Goal: Feedback & Contribution: Submit feedback/report problem

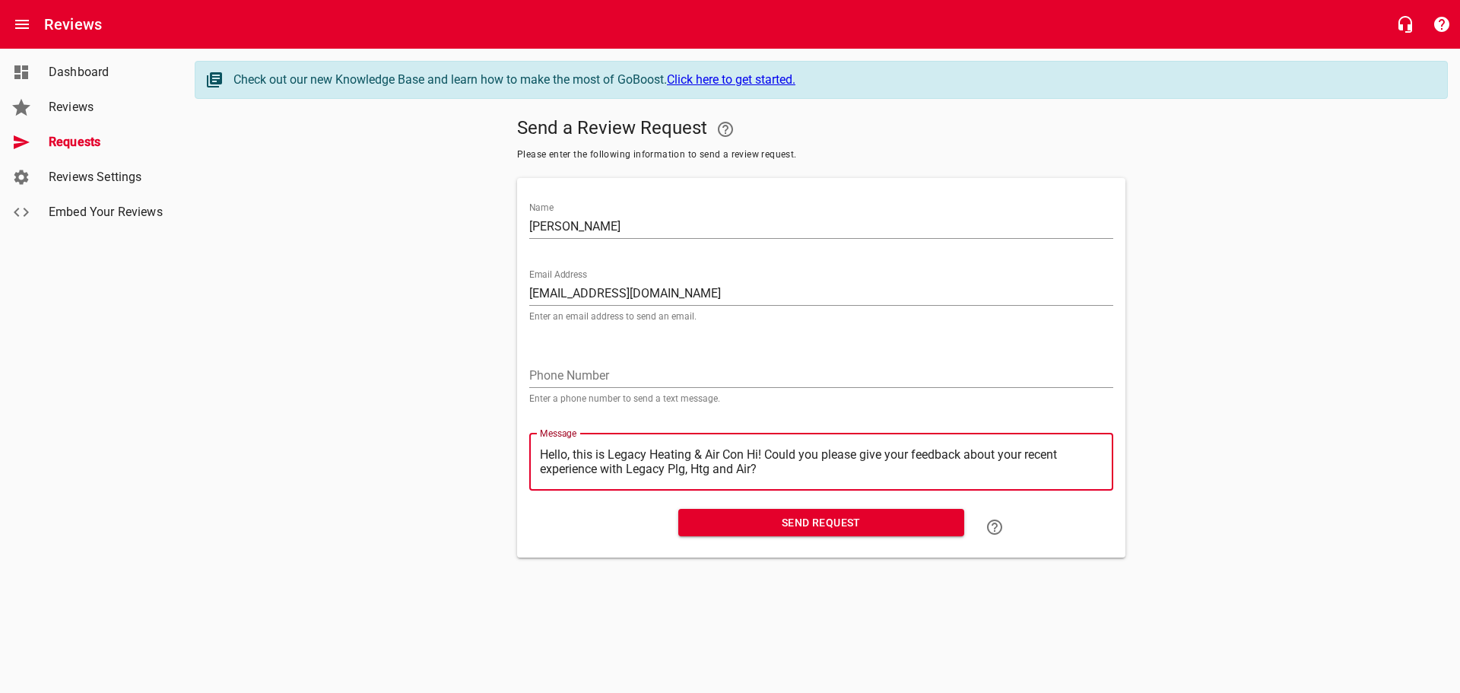
type textarea "Hello, this is Legacy Heating & Air Co Hi! Could you please give your feedback …"
type textarea "Hello, this is Legacy Heating & Air C Hi! Could you please give your feedback a…"
type textarea "Hello, this is Legacy Heating & Air Hi! Could you please give your feedback abo…"
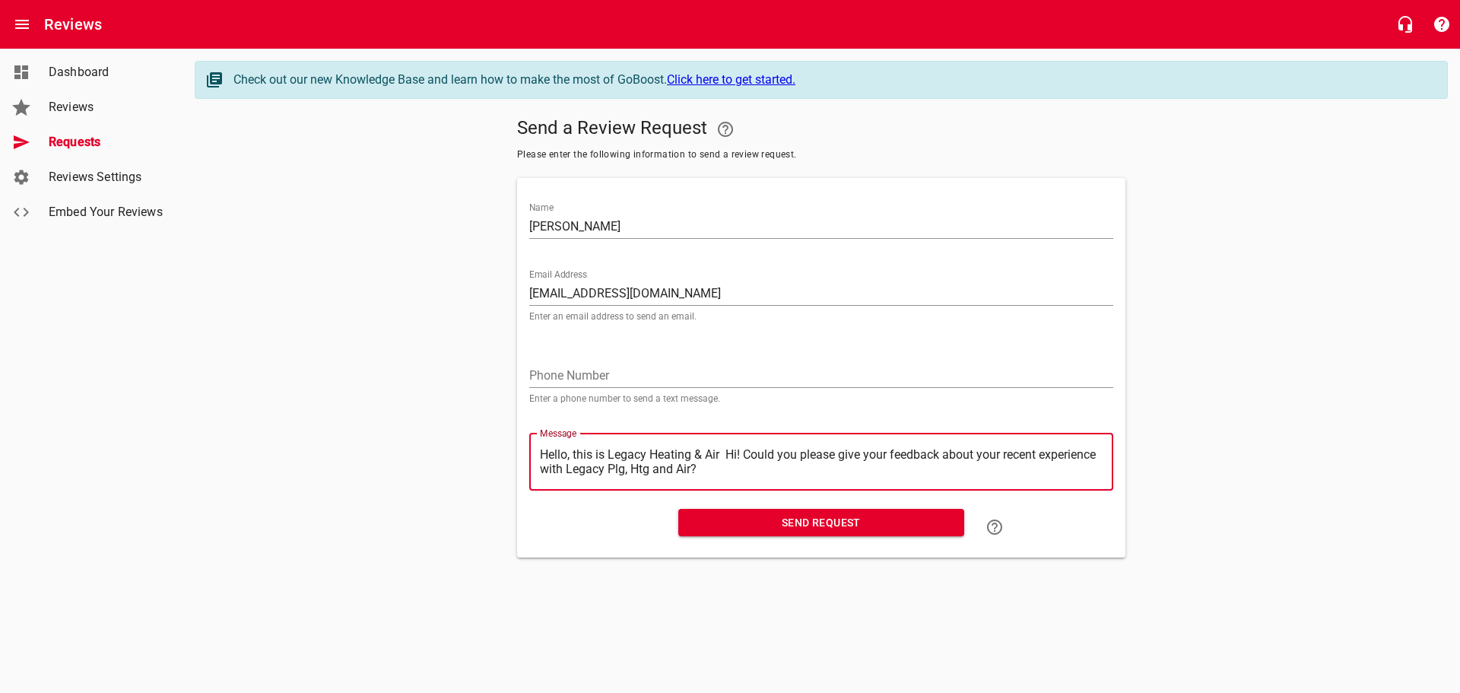
type textarea "Hello, this is Legacy Heating & Air Hi! Could you please give your feedback abo…"
type textarea "Hello, this is Legacy Heating & Ai Hi! Could you please give your feedback abou…"
type textarea "Hello, this is Legacy Heating & A Hi! Could you please give your feedback about…"
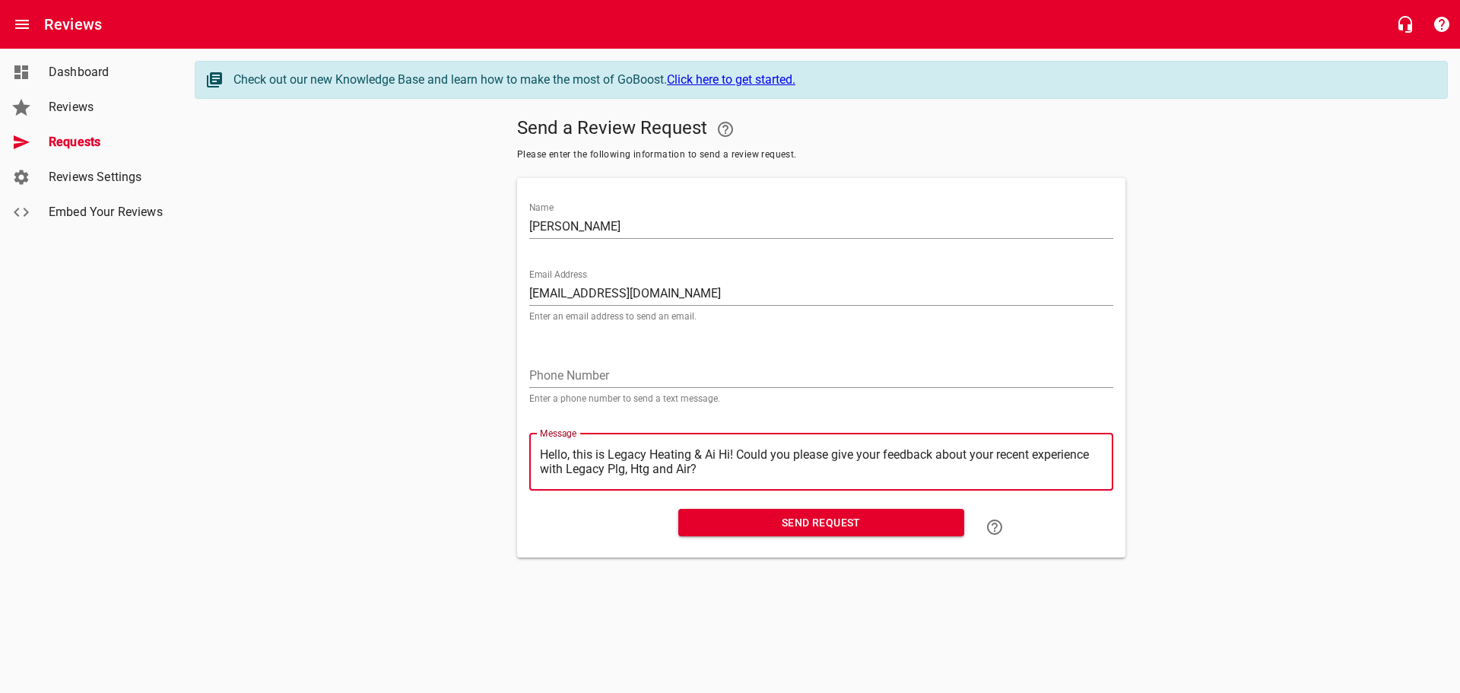
type textarea "Hello, this is Legacy Heating & A Hi! Could you please give your feedback about…"
type textarea "Hello, this is Legacy Heating & Hi! Could you please give your feedback about y…"
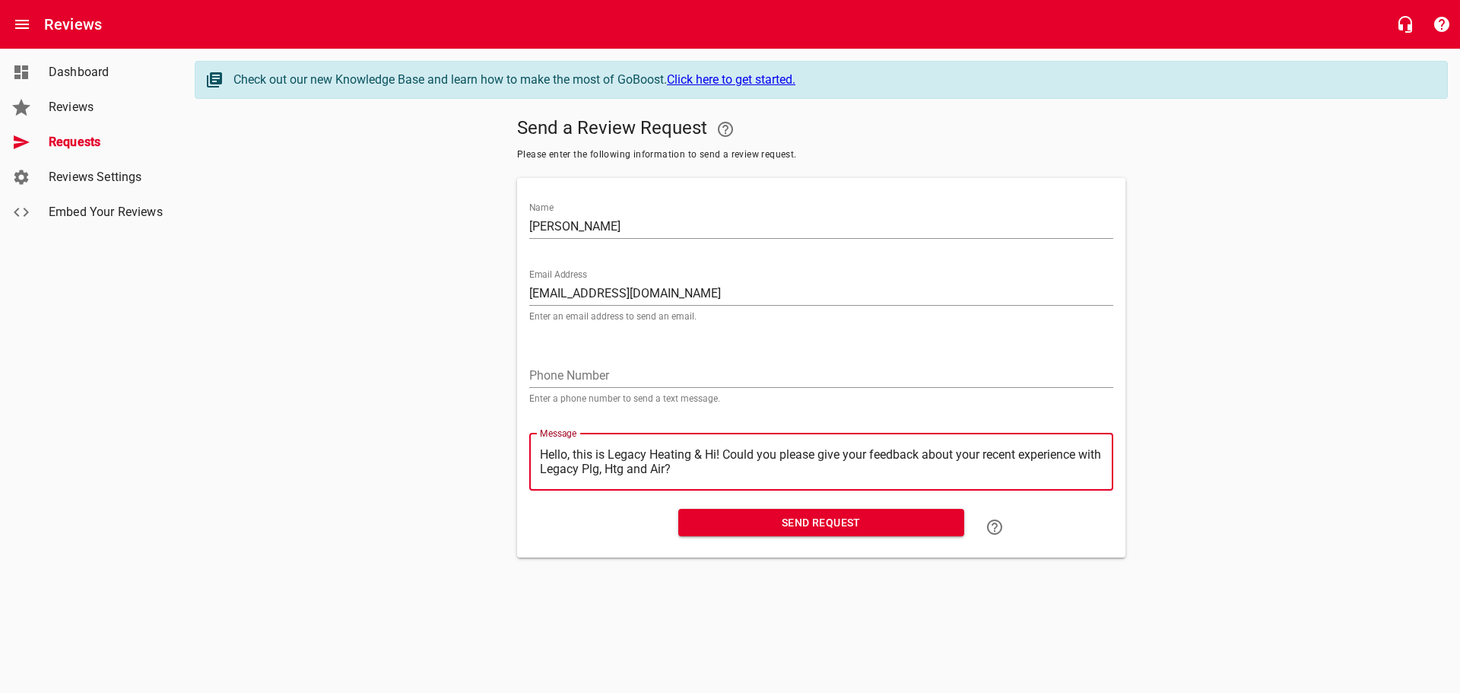
type textarea "Hello, this is Legacy Heating Hi! Could you please give your feedback about you…"
type textarea "Hello, this is Legacy Heatin Hi! Could you please give your feedback about your…"
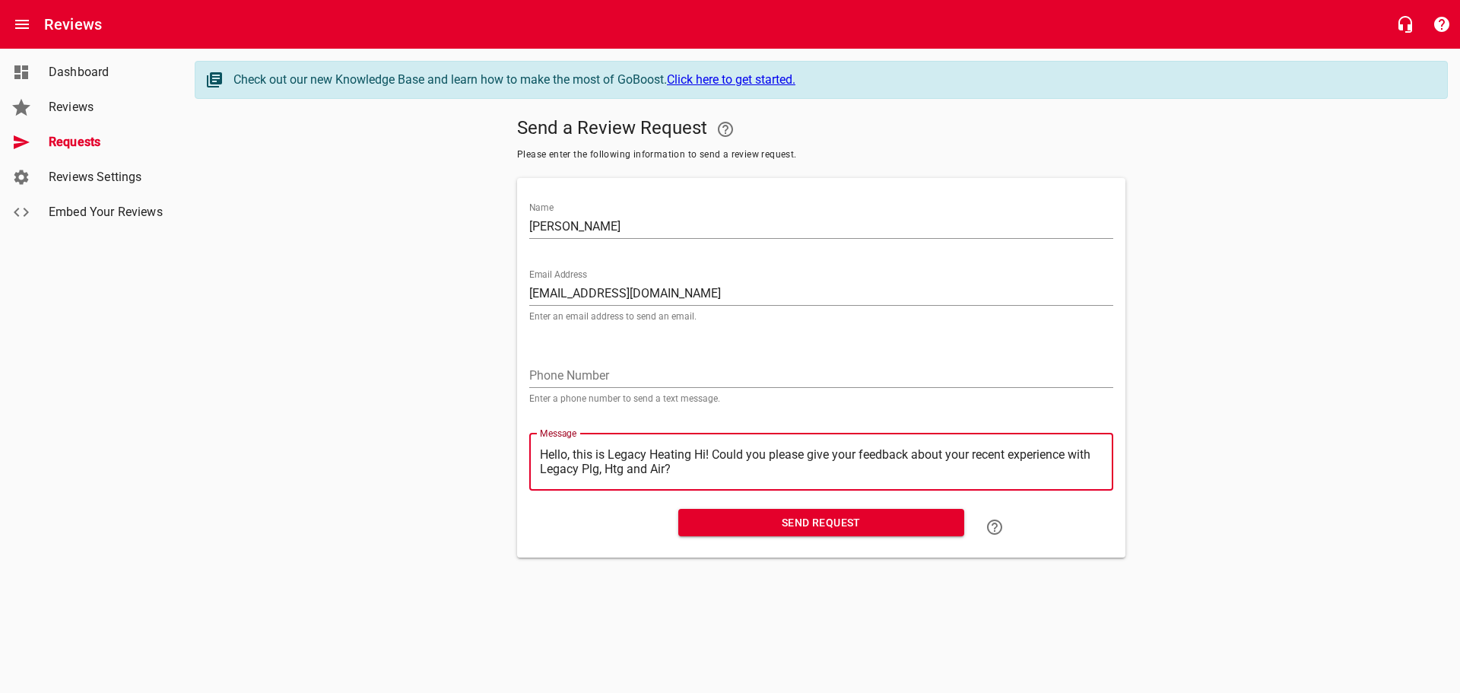
type textarea "Hello, this is Legacy Heatin Hi! Could you please give your feedback about your…"
type textarea "Hello, this is Legacy Heati Hi! Could you please give your feedback about your …"
type textarea "Hello, this is Legacy Heat Hi! Could you please give your feedback about your r…"
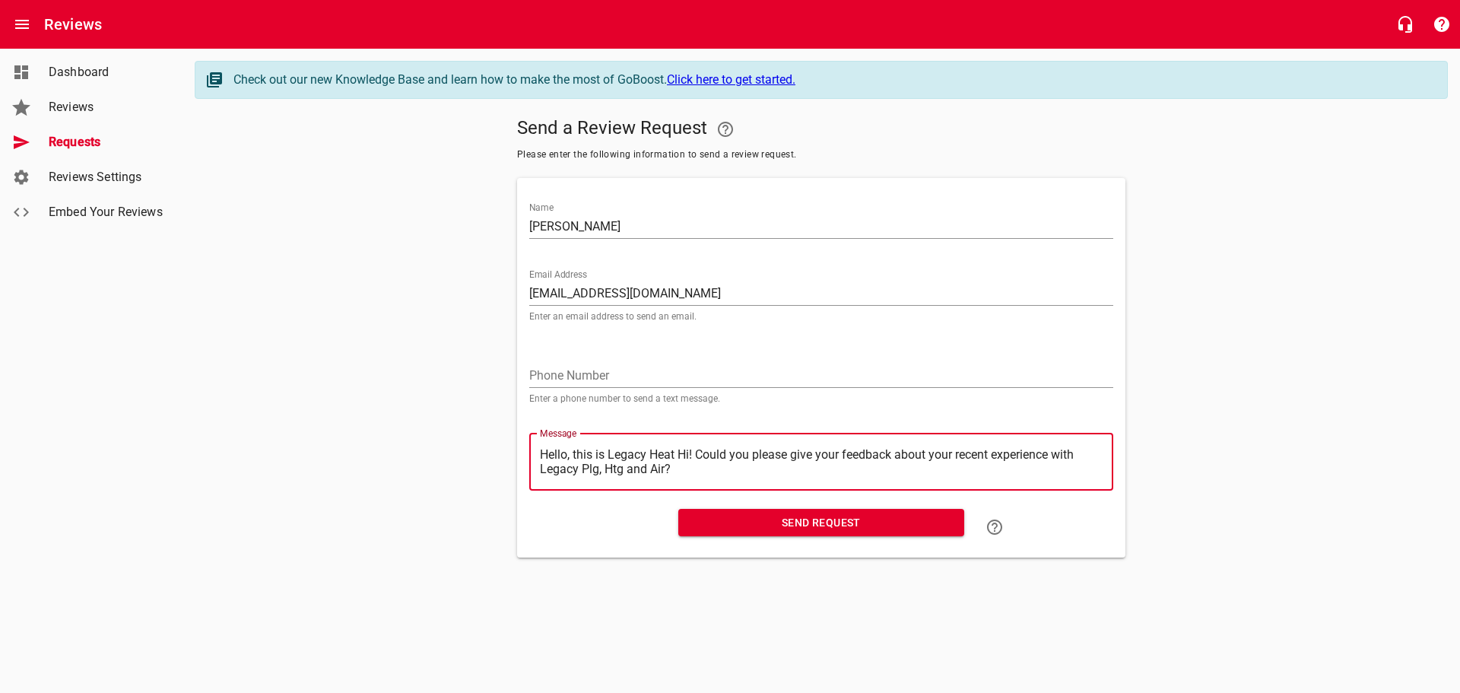
type textarea "Hello, this is Legacy Hea Hi! Could you please give your feedback about your re…"
type textarea "Hello, this is Legacy He Hi! Could you please give your feedback about your rec…"
type textarea "Hello, this is Legacy H Hi! Could you please give your feedback about your rece…"
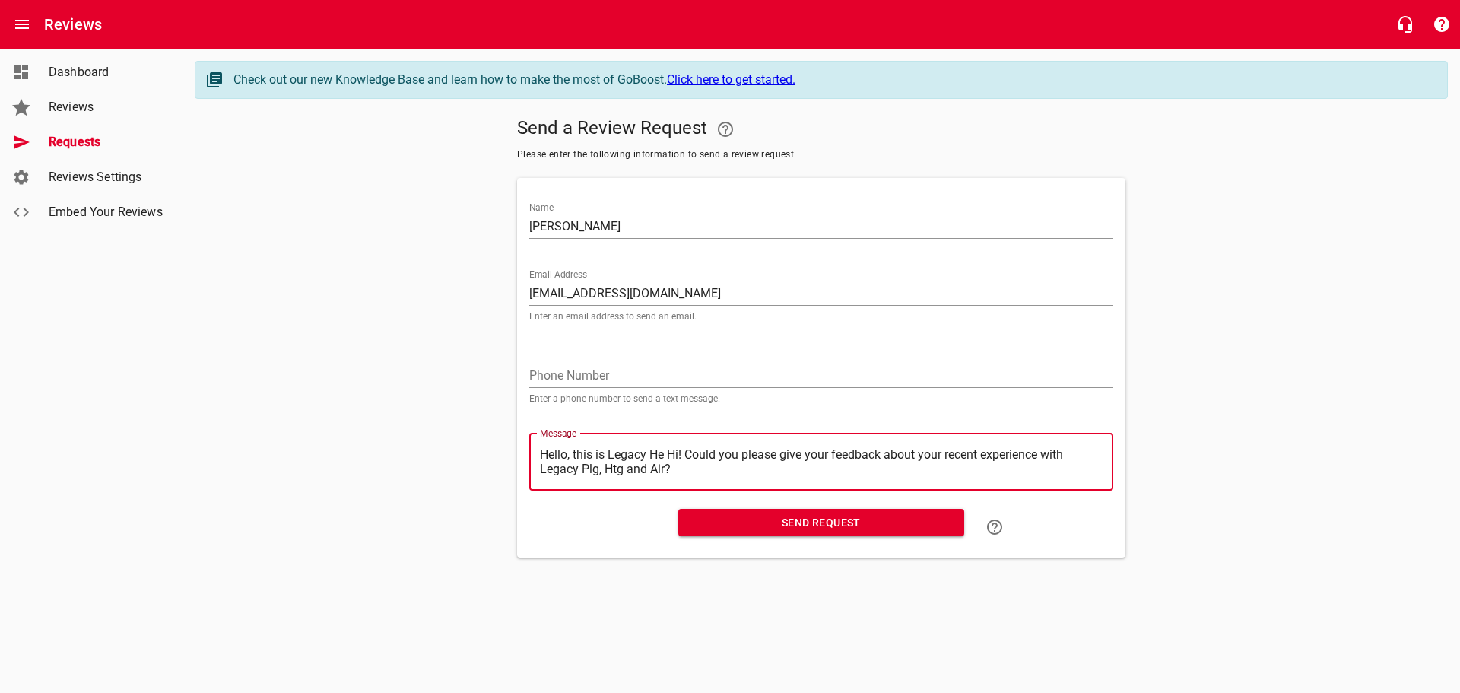
type textarea "Hello, this is Legacy H Hi! Could you please give your feedback about your rece…"
type textarea "Hello, this is Legacy Hi! Could you please give your feedback about your recent…"
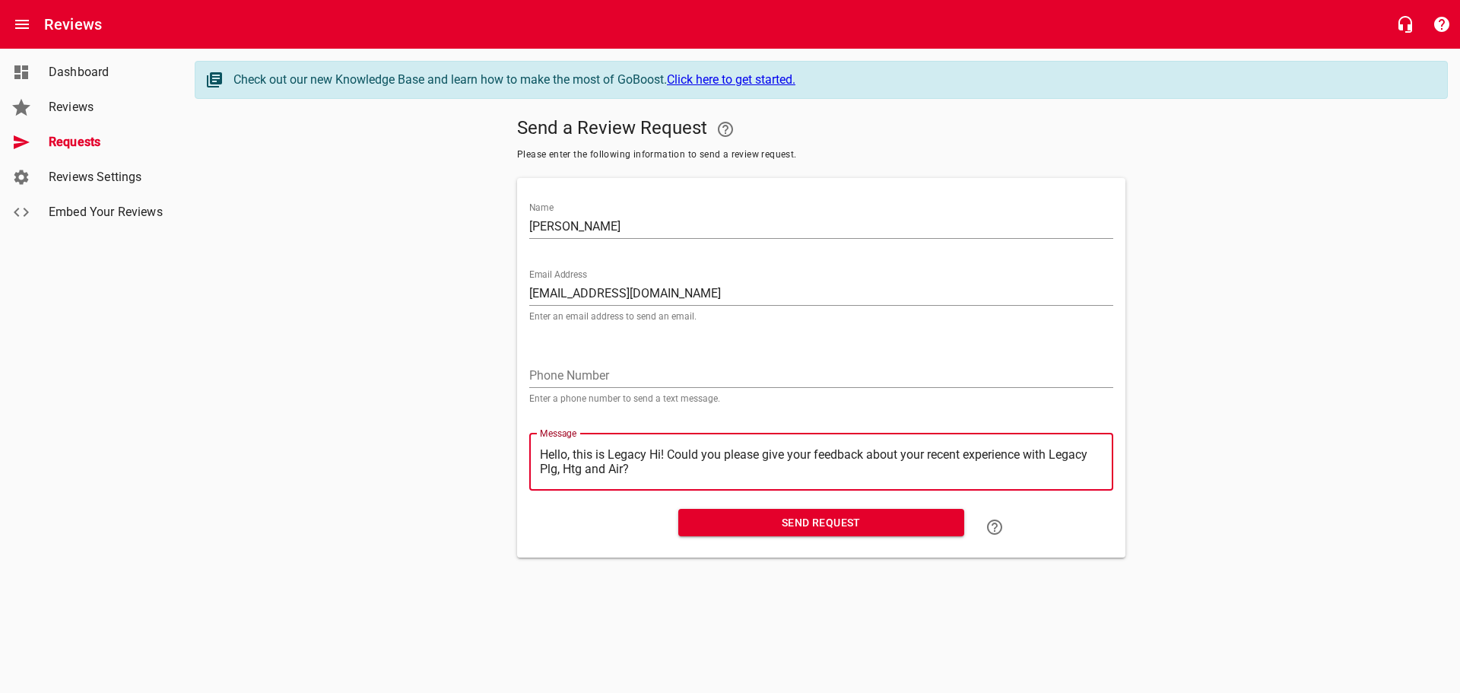
type textarea "Hello, this is Legac Hi! Could you please give your feedback about your recent …"
type textarea "Hello, this is [PERSON_NAME] Hi! Could you please give your feedback about your…"
type textarea "Hello, this is Leg Hi! Could you please give your feedback about your recent ex…"
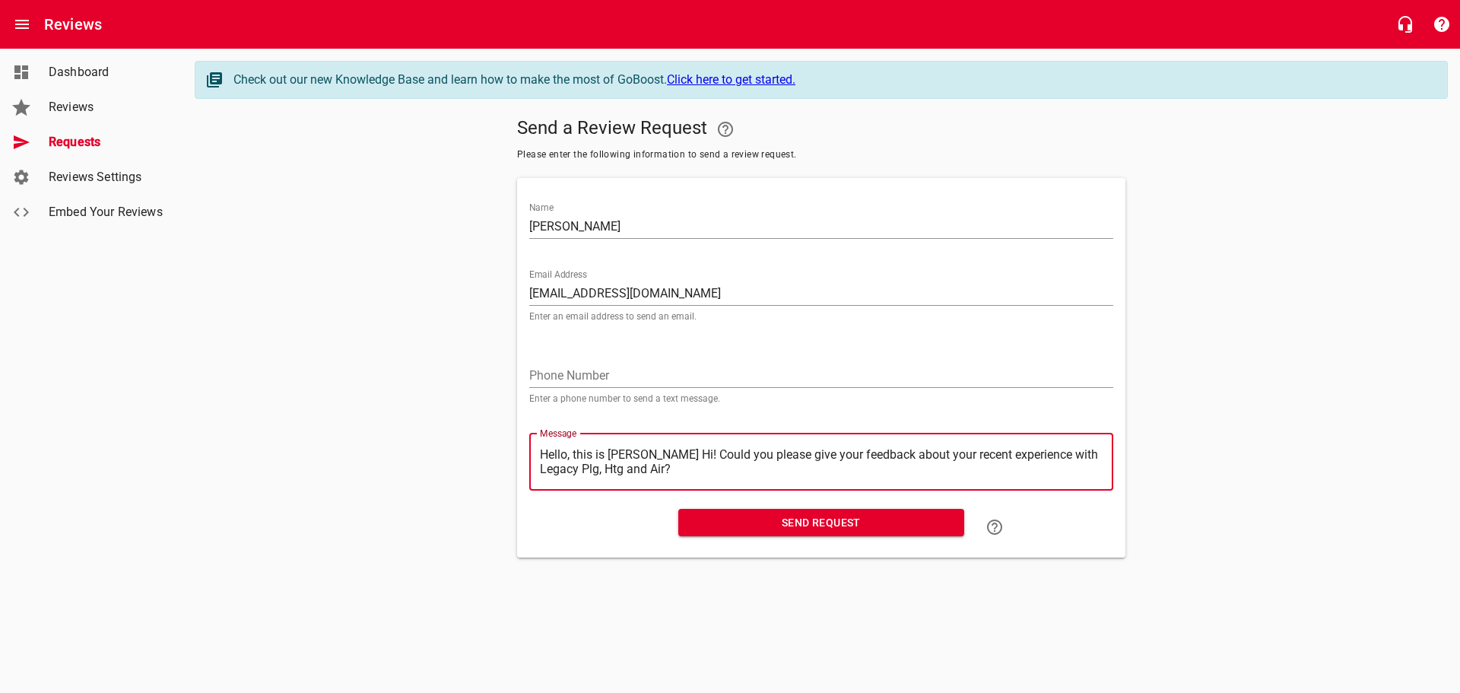
type textarea "Hello, this is Leg Hi! Could you please give your feedback about your recent ex…"
type textarea "Hello, this is Le Hi! Could you please give your feedback about your recent exp…"
type textarea "Hello, this is L Hi! Could you please give your feedback about your recent expe…"
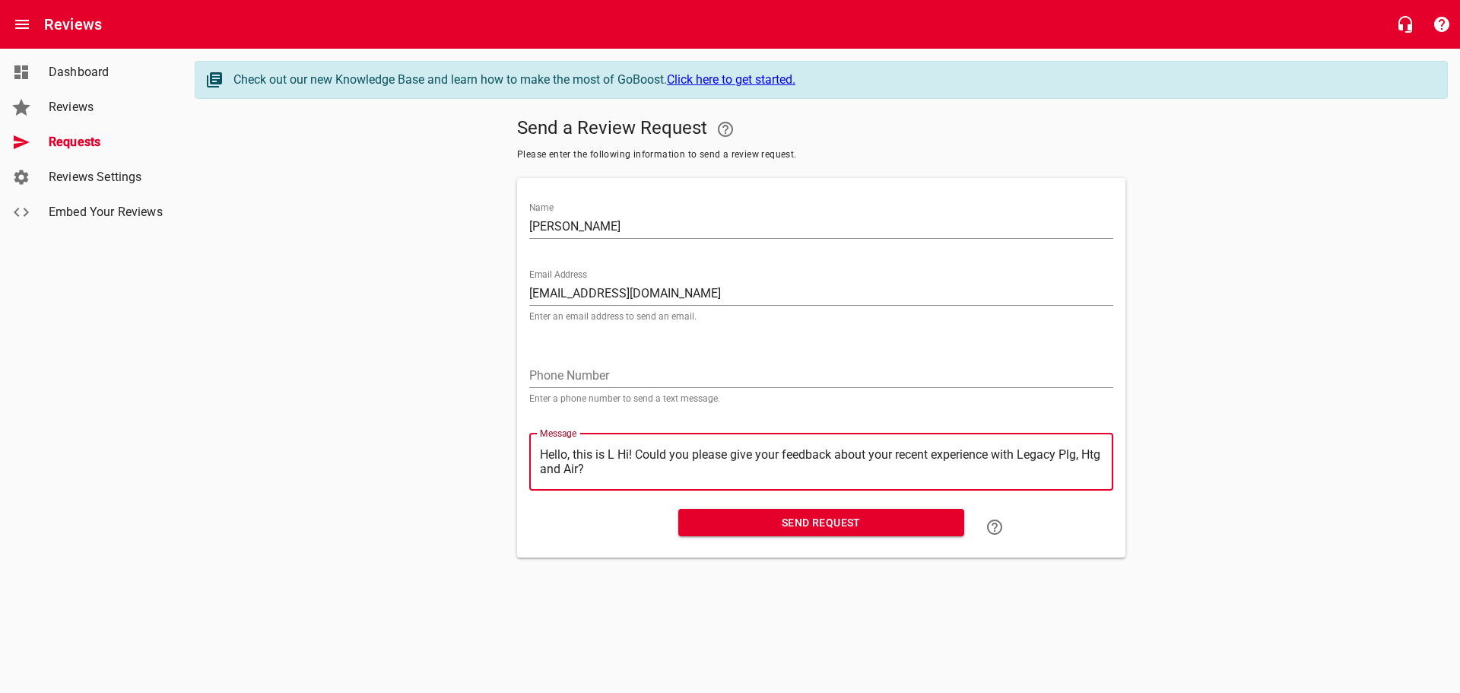
type textarea "Hello, this is Hi! Could you please give your feedback about your recent experi…"
type textarea "Hello, this i Hi! Could you please give your feedback about your recent experie…"
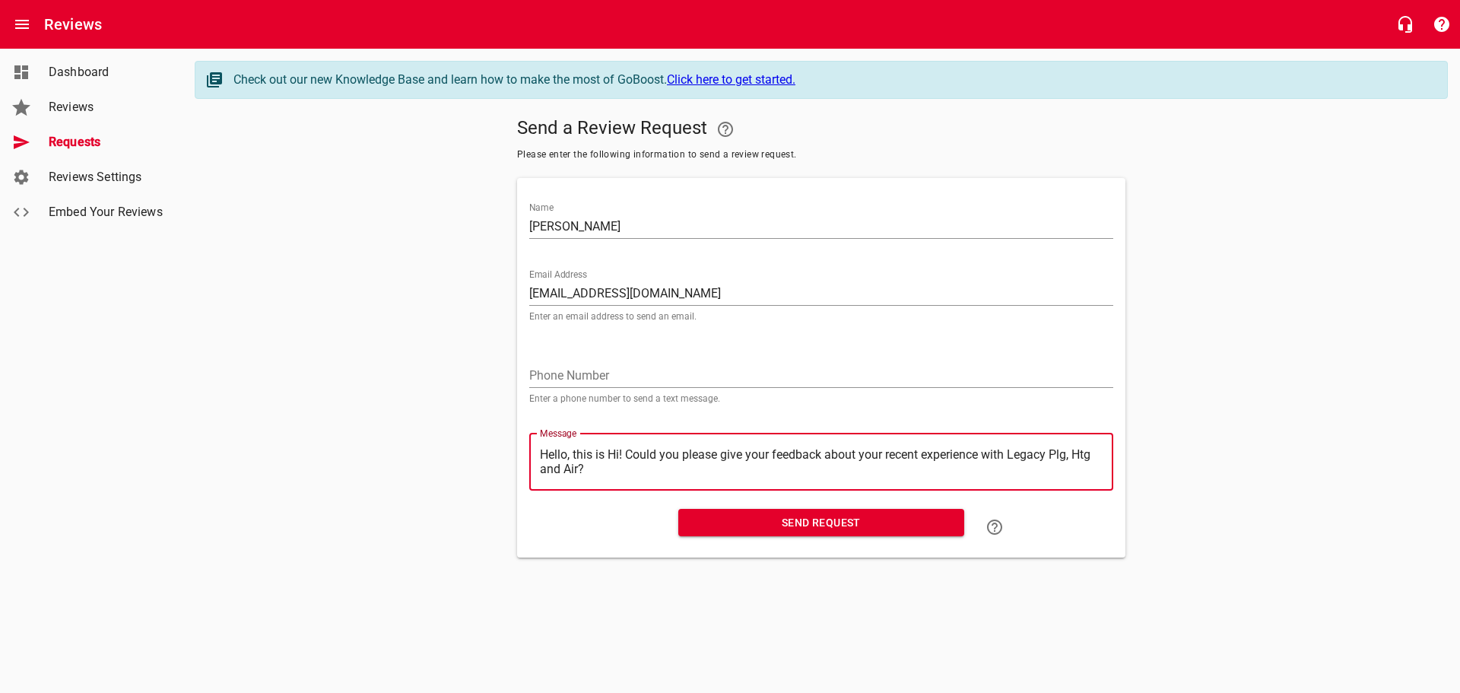
type textarea "Hello, this i Hi! Could you please give your feedback about your recent experie…"
type textarea "Hello, this Hi! Could you please give your feedback about your recent experienc…"
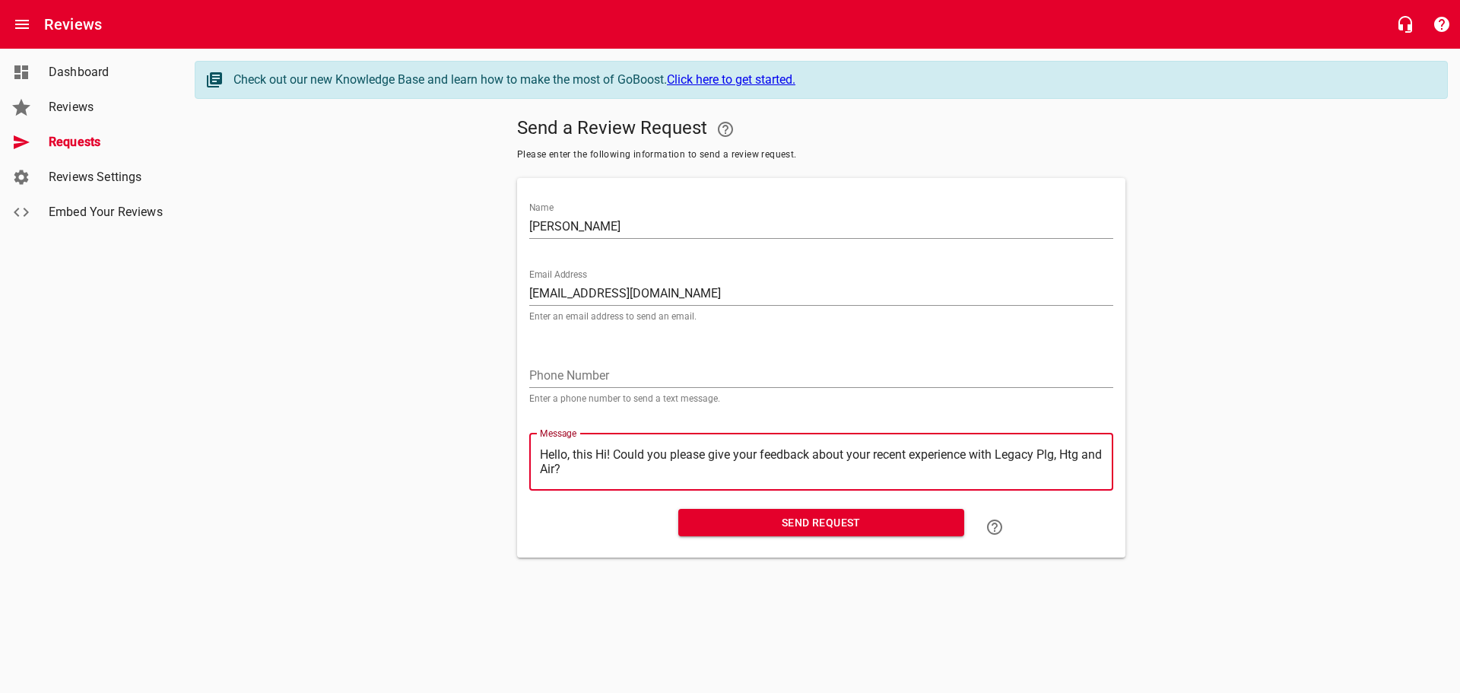
type textarea "Hello, thi Hi! Could you please give your feedback about your recent experience…"
type textarea "Hello, th Hi! Could you please give your feedback about your recent experience …"
type textarea "Hello, t Hi! Could you please give your feedback about your recent experience w…"
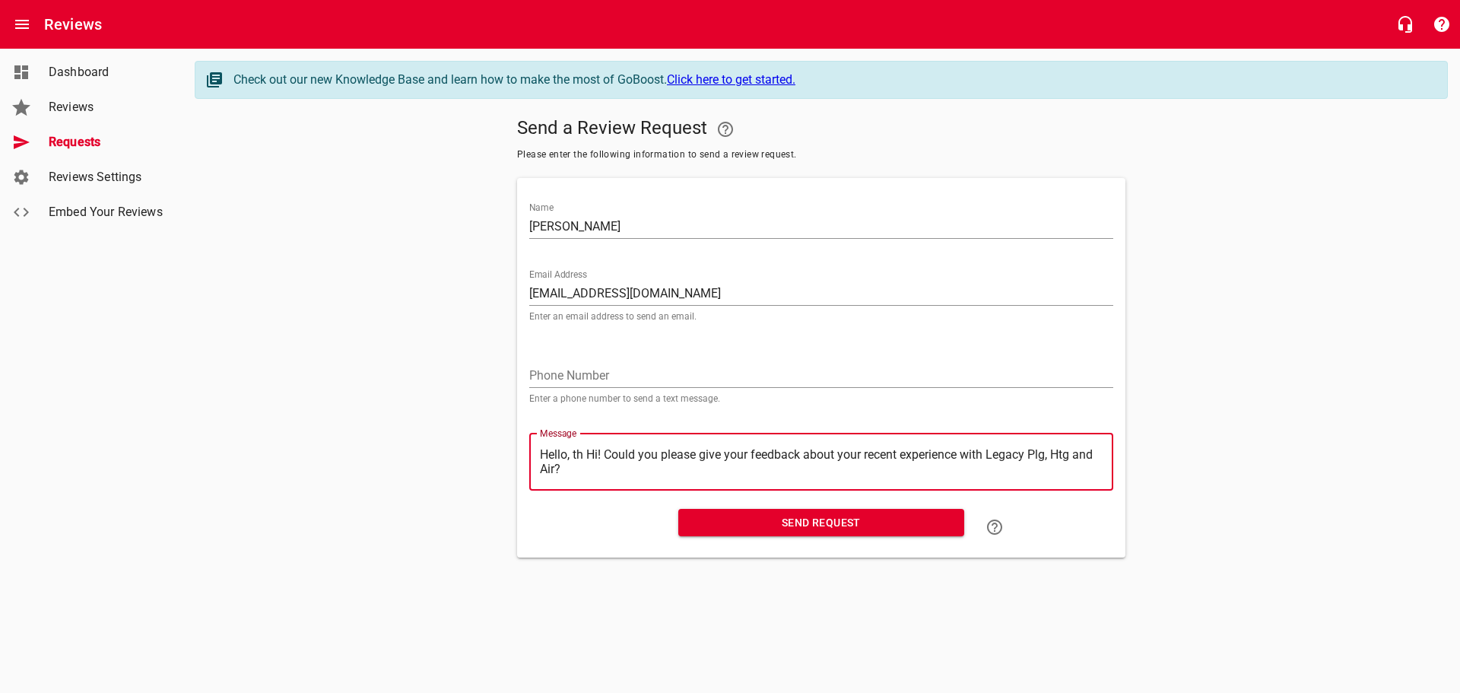
type textarea "Hello, t Hi! Could you please give your feedback about your recent experience w…"
type textarea "Hello, Hi! Could you please give your feedback about your recent experience wit…"
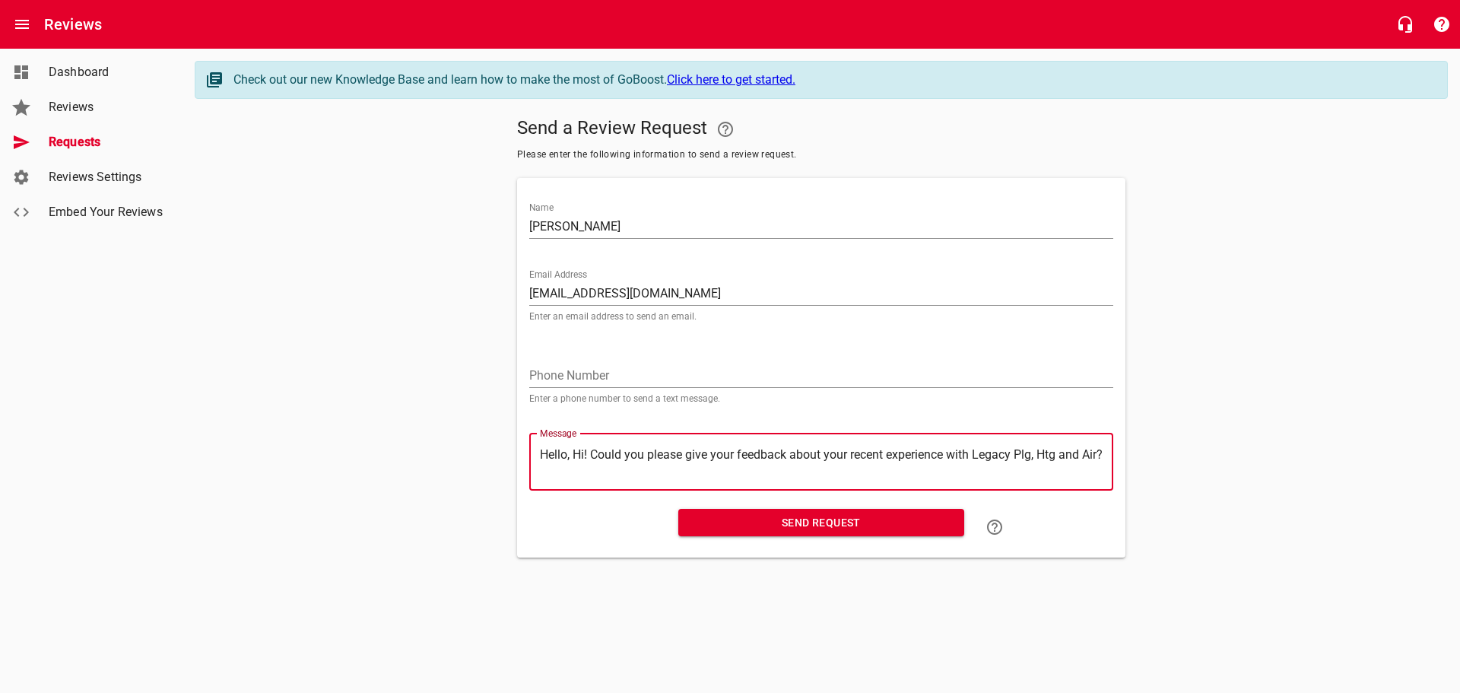
type textarea "Hello Hi! Could you please give your feedback about your recent experience with…"
type textarea "Hell Hi! Could you please give your feedback about your recent experience with …"
type textarea "Hel Hi! Could you please give your feedback about your recent experience with L…"
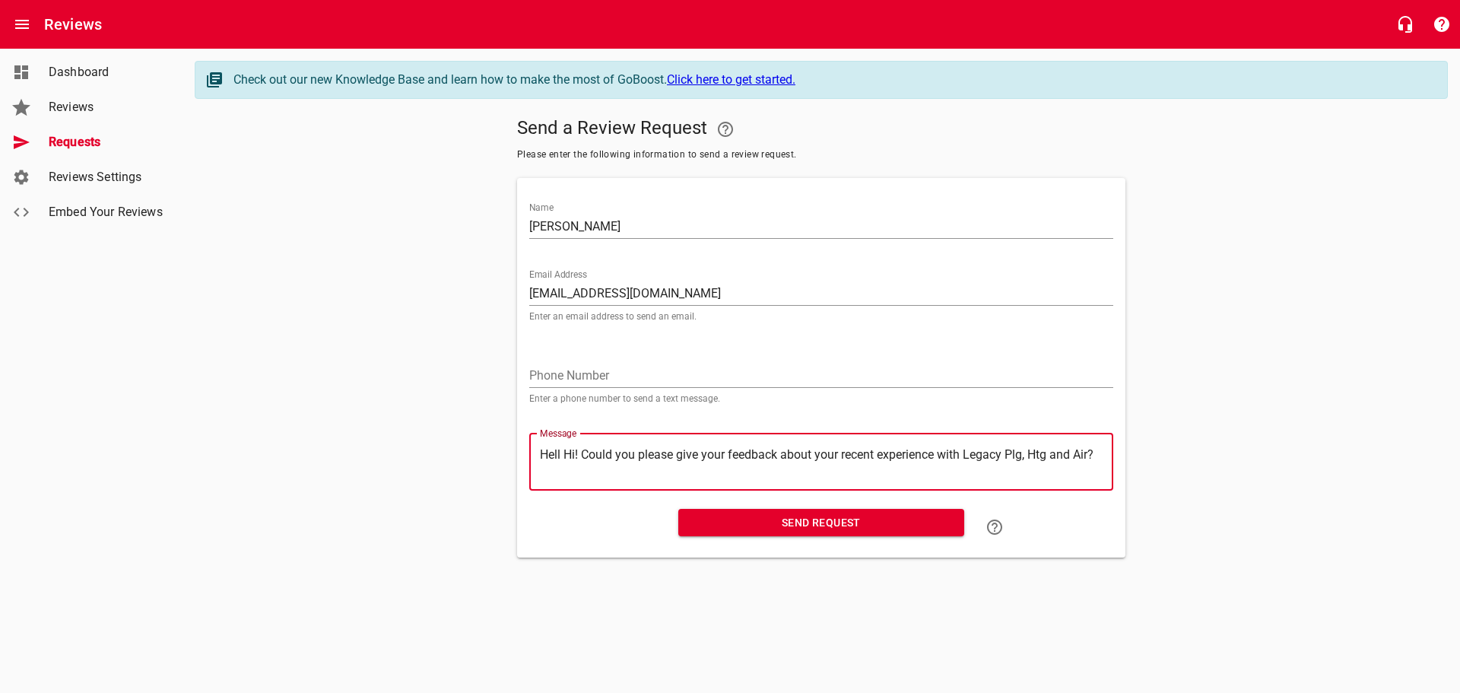
type textarea "Hel Hi! Could you please give your feedback about your recent experience with L…"
type textarea "He Hi! Could you please give your feedback about your recent experience with Le…"
type textarea "H Hi! Could you please give your feedback about your recent experience with Leg…"
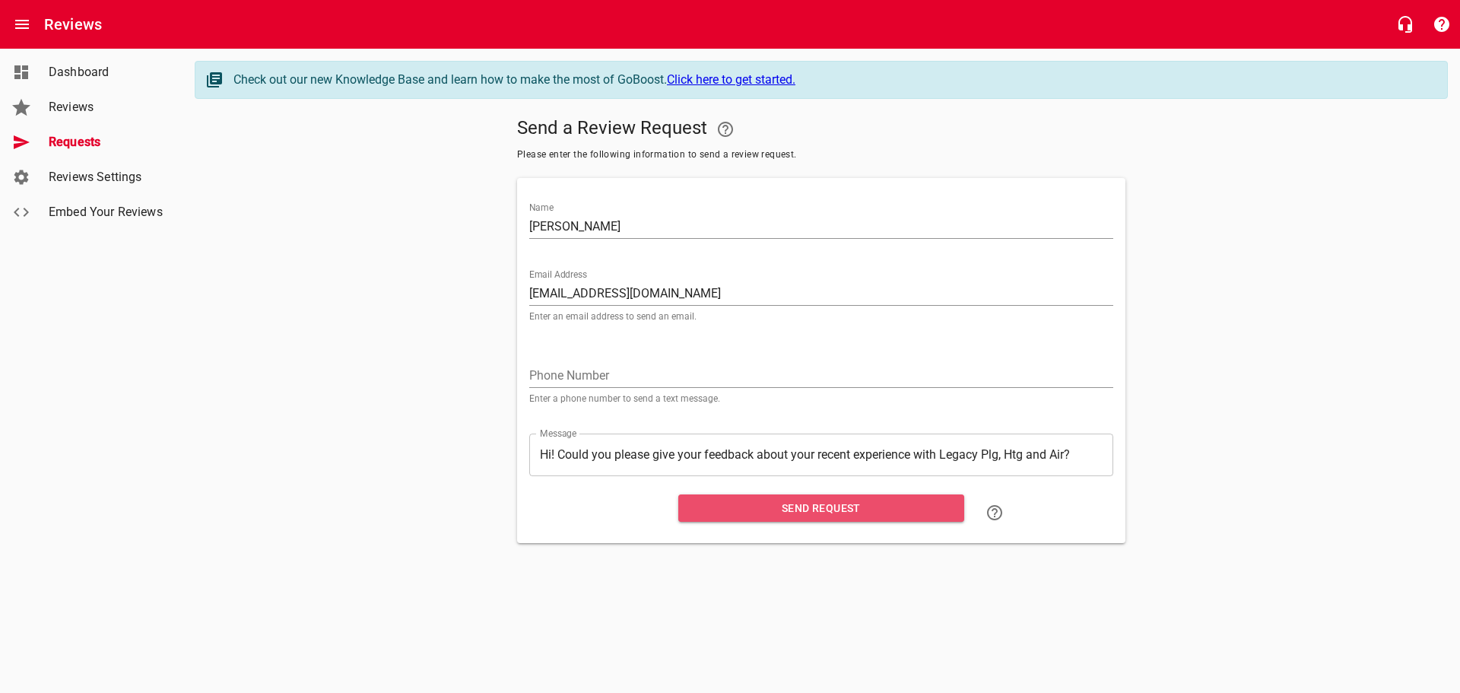
click at [794, 503] on span "Send Request" at bounding box center [821, 508] width 262 height 19
